Goal: Information Seeking & Learning: Learn about a topic

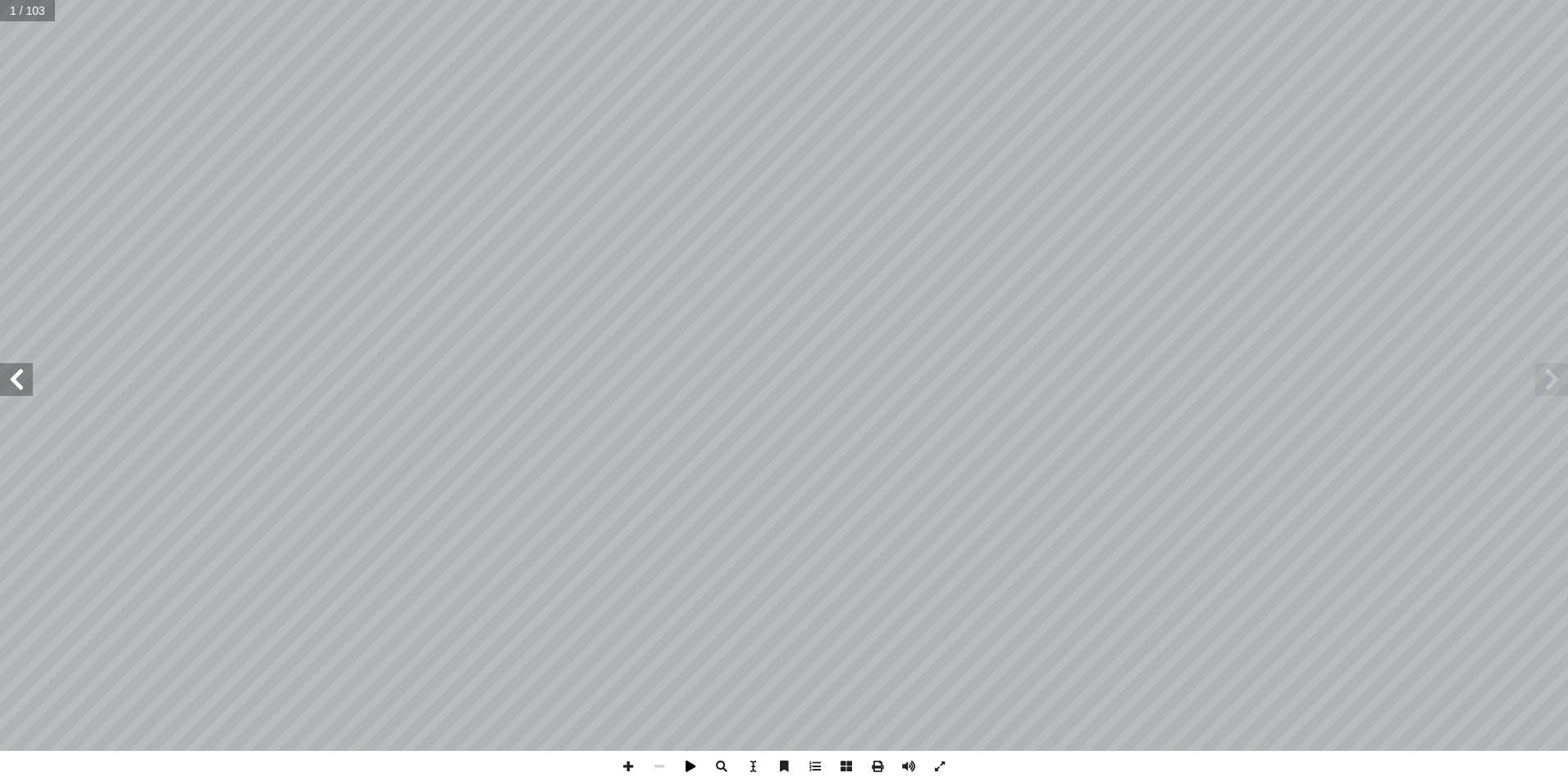
click at [685, 763] on span at bounding box center [691, 767] width 32 height 32
